Goal: Transaction & Acquisition: Purchase product/service

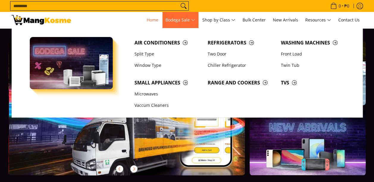
scroll to position [0, 237]
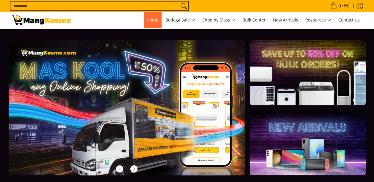
click at [149, 18] on span "Home" at bounding box center [153, 20] width 12 height 6
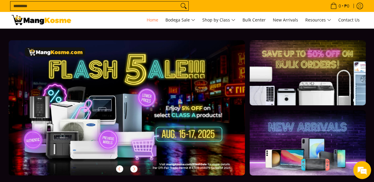
click at [309, 146] on link at bounding box center [308, 142] width 116 height 65
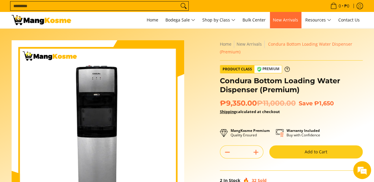
click at [295, 19] on span "New Arrivals" at bounding box center [285, 20] width 25 height 6
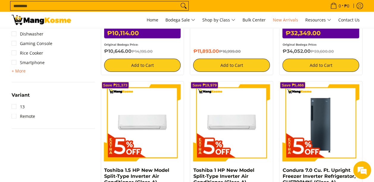
scroll to position [639, 0]
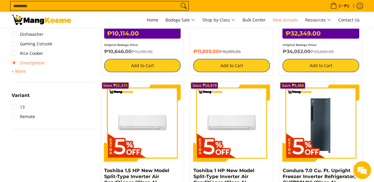
click at [15, 64] on link "Smartphone" at bounding box center [28, 63] width 33 height 10
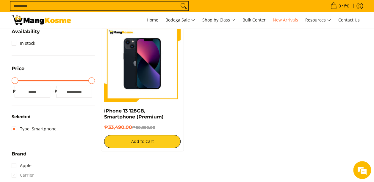
scroll to position [79, 0]
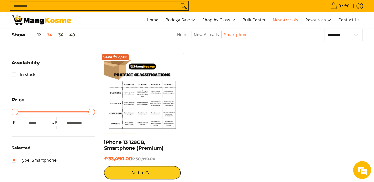
click at [157, 98] on img at bounding box center [142, 94] width 77 height 77
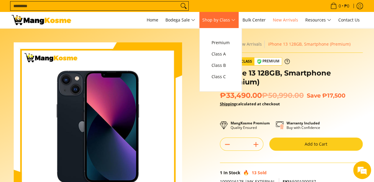
click at [232, 21] on span "Shop by Class" at bounding box center [218, 19] width 33 height 7
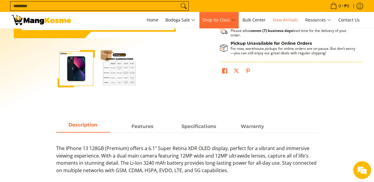
scroll to position [149, 0]
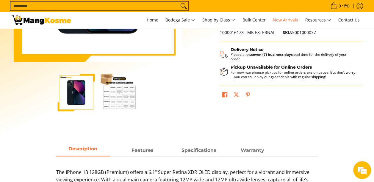
click at [114, 95] on img "iPhone 13 128GB, Smartphone (Premium)-2" at bounding box center [119, 92] width 37 height 37
